Goal: Task Accomplishment & Management: Manage account settings

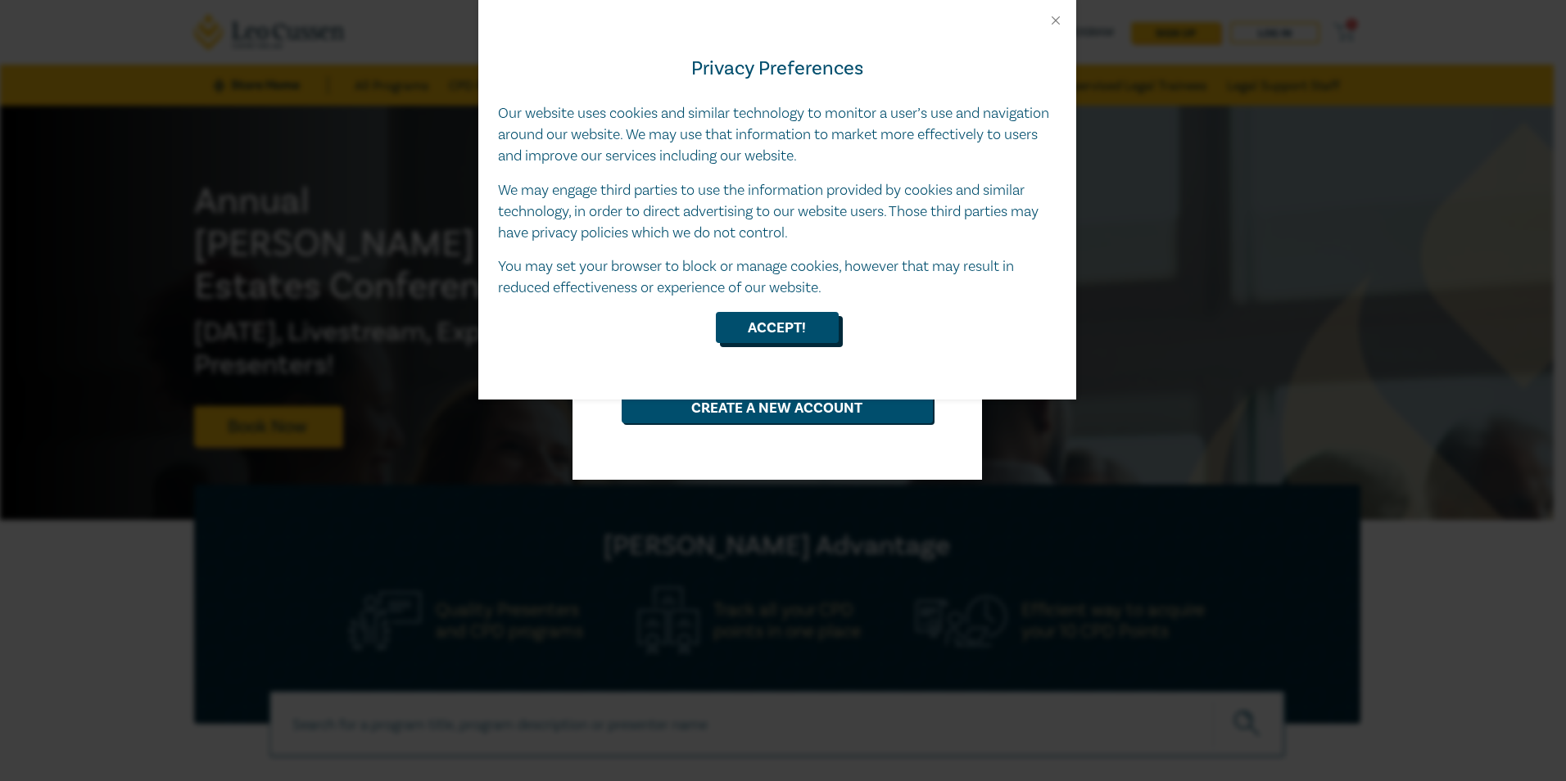
type input "[EMAIL_ADDRESS][DOMAIN_NAME]"
click at [799, 311] on div "Privacy Preferences Our website uses cookies and similar technology to monitor …" at bounding box center [777, 214] width 598 height 372
click at [789, 321] on button "Accept!" at bounding box center [777, 327] width 123 height 31
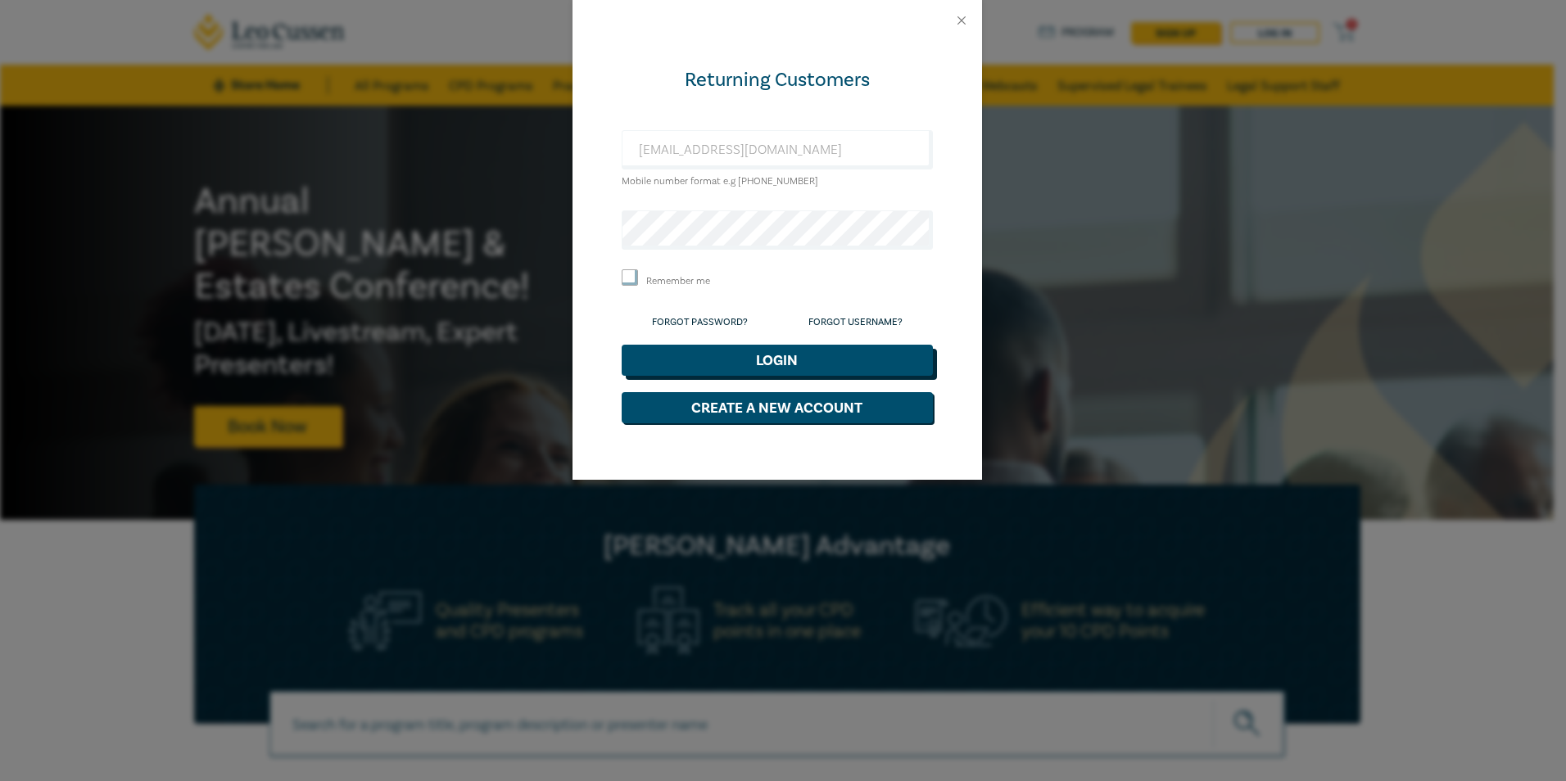
click at [806, 364] on button "Login" at bounding box center [777, 360] width 311 height 31
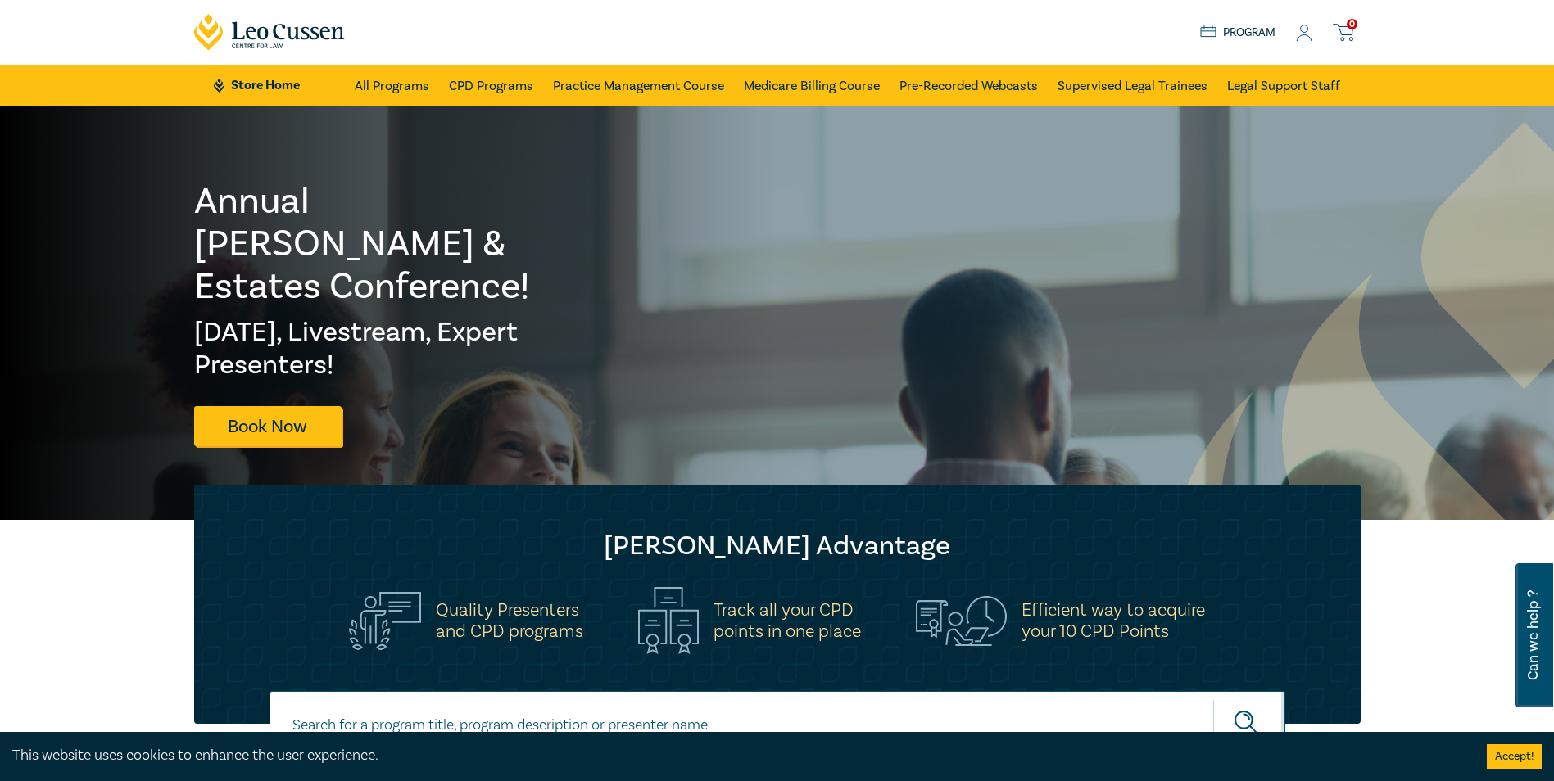
click at [1244, 37] on link "Program" at bounding box center [1238, 33] width 76 height 18
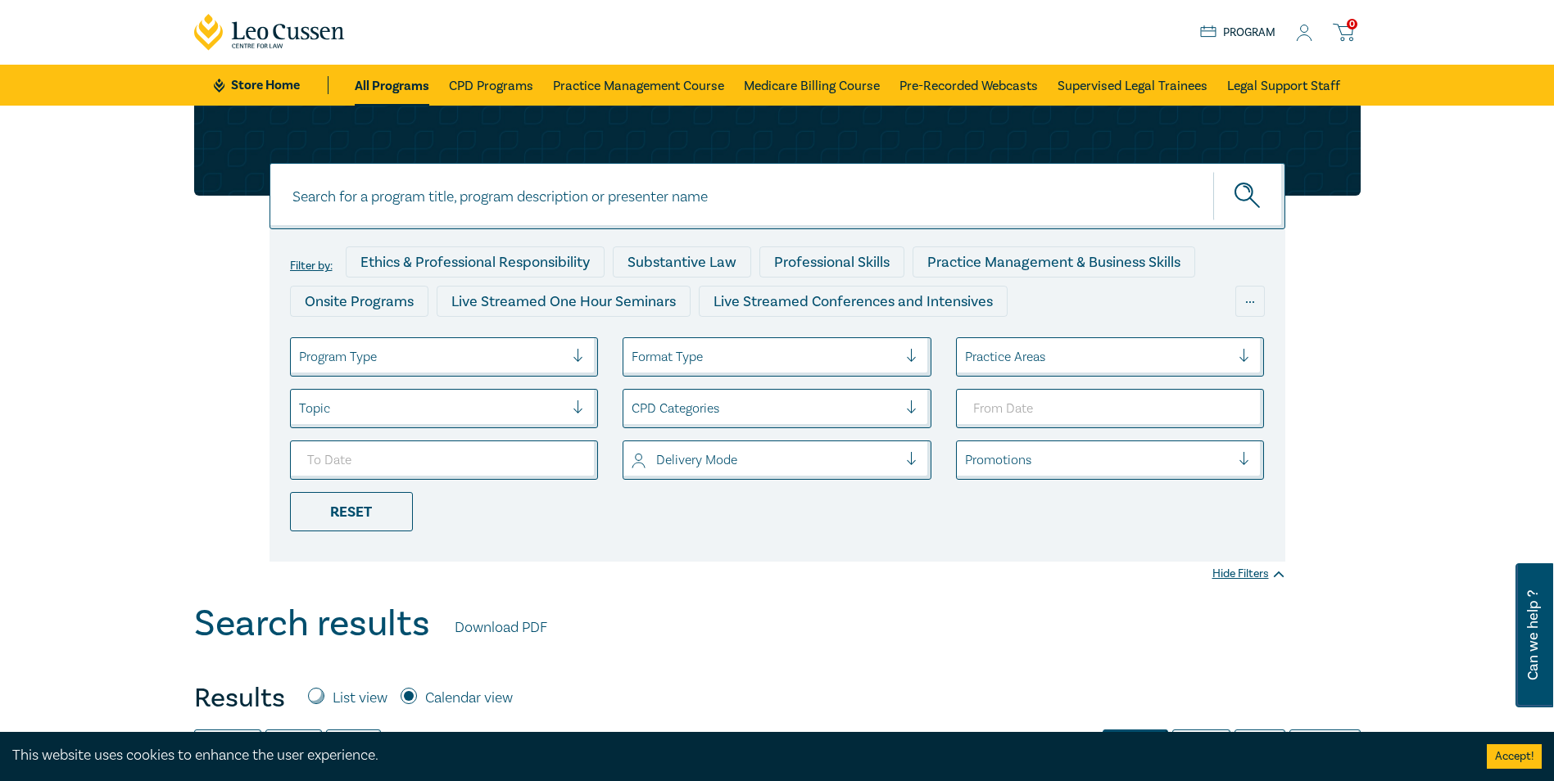
click at [1302, 34] on icon at bounding box center [1304, 33] width 16 height 17
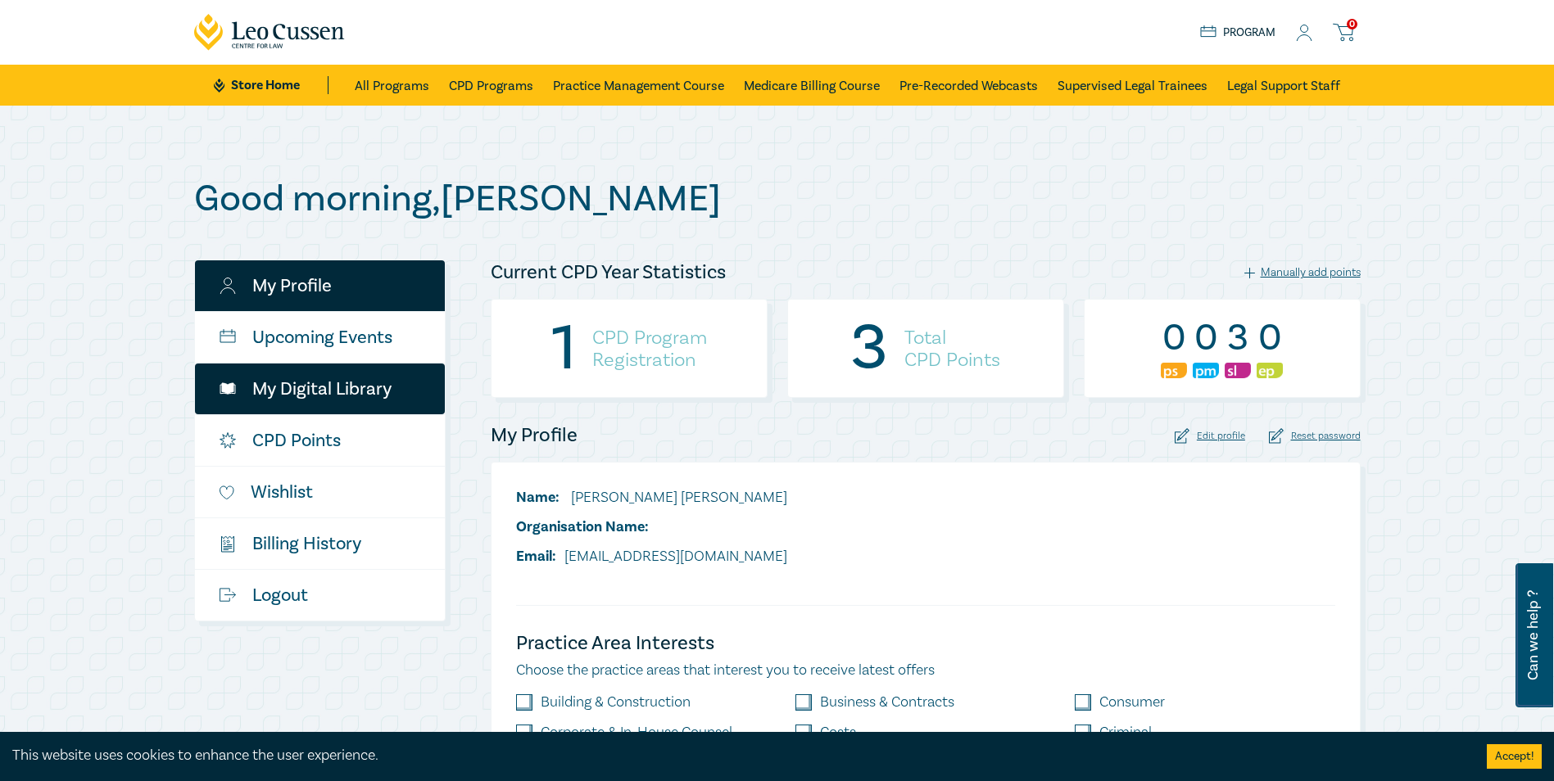
click at [269, 390] on link "My Digital Library" at bounding box center [320, 389] width 250 height 51
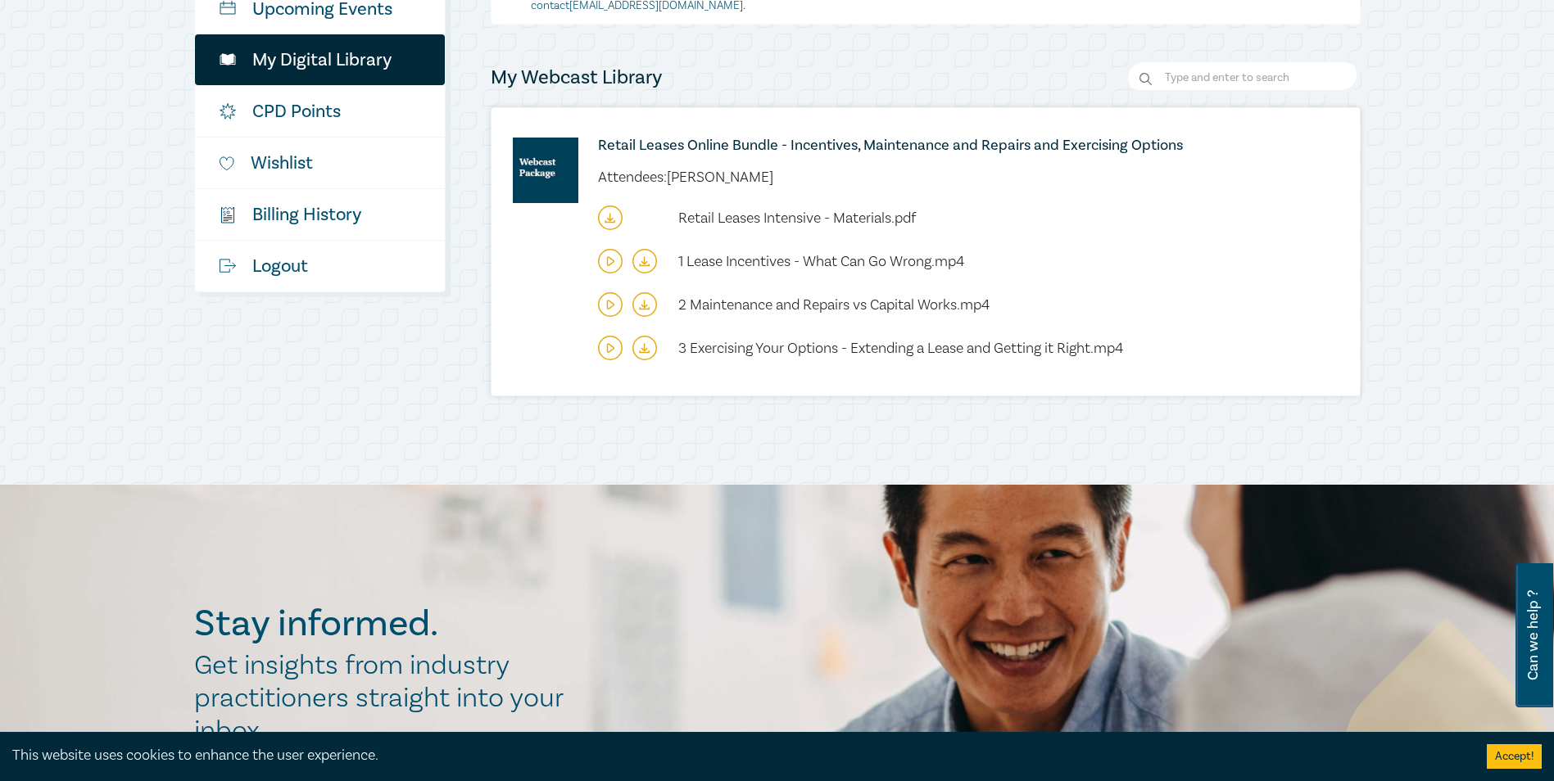
scroll to position [328, 0]
click at [605, 223] on icon at bounding box center [609, 223] width 9 height 2
